Goal: Task Accomplishment & Management: Manage account settings

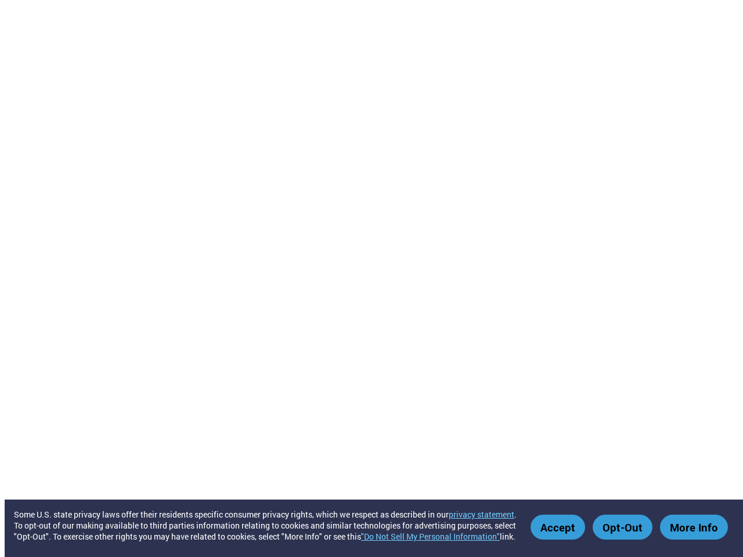
click at [436, 536] on link ""Do Not Sell My Personal Information"" at bounding box center [430, 536] width 139 height 11
click at [560, 527] on button "Accept" at bounding box center [558, 527] width 55 height 25
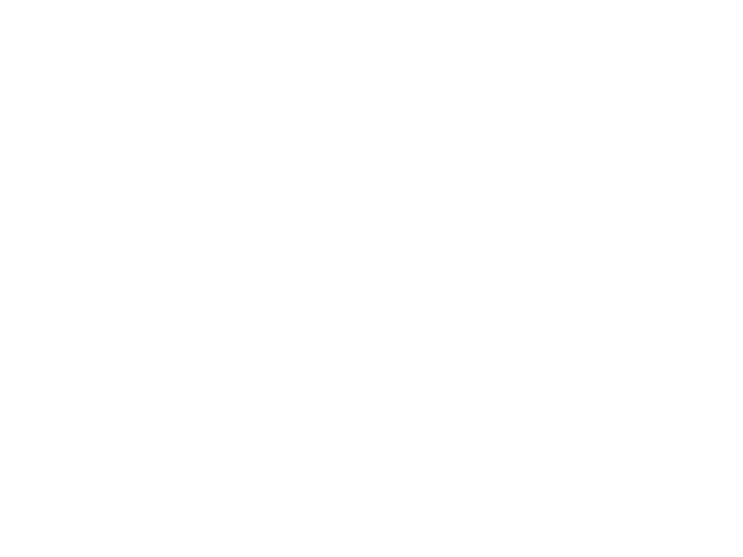
click at [624, 527] on button "Opt-Out" at bounding box center [623, 527] width 60 height 25
click at [694, 5] on html "Some U.S. state privacy laws offer their residents specific consumer privacy ri…" at bounding box center [371, 2] width 743 height 5
